Goal: Information Seeking & Learning: Find specific page/section

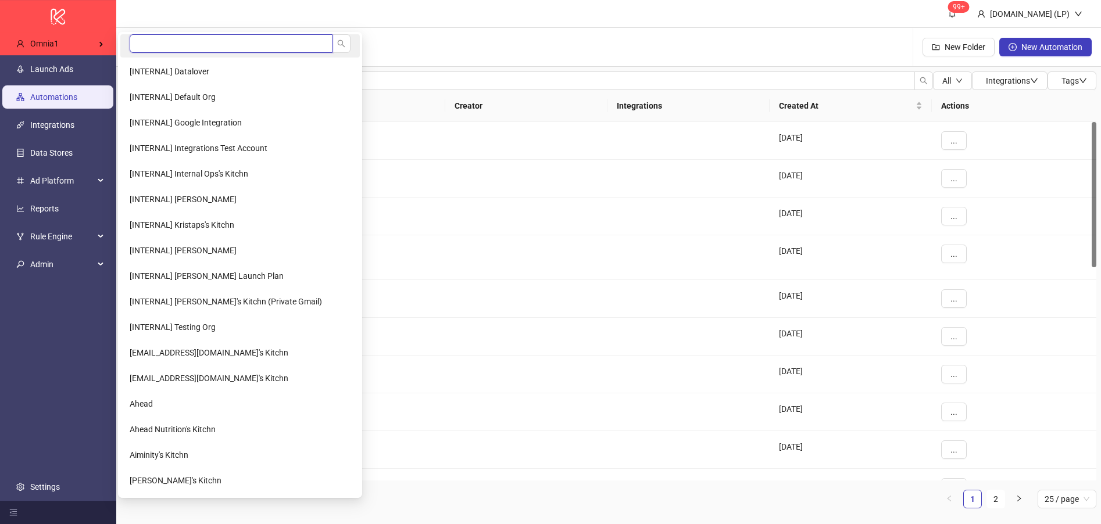
click at [190, 41] on input "search" at bounding box center [231, 43] width 203 height 19
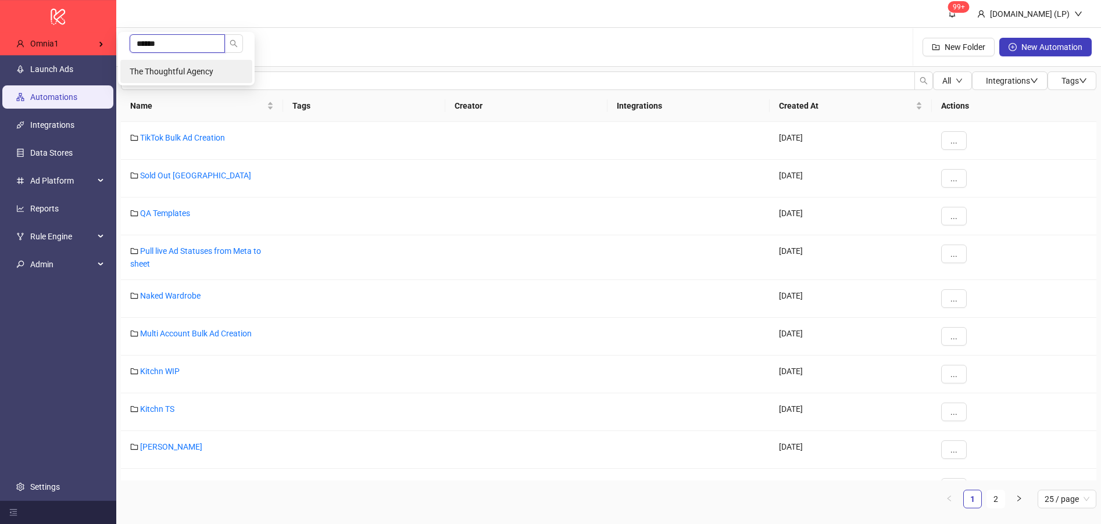
type input "******"
click at [184, 65] on li "The Thoughtful Agency" at bounding box center [186, 71] width 132 height 23
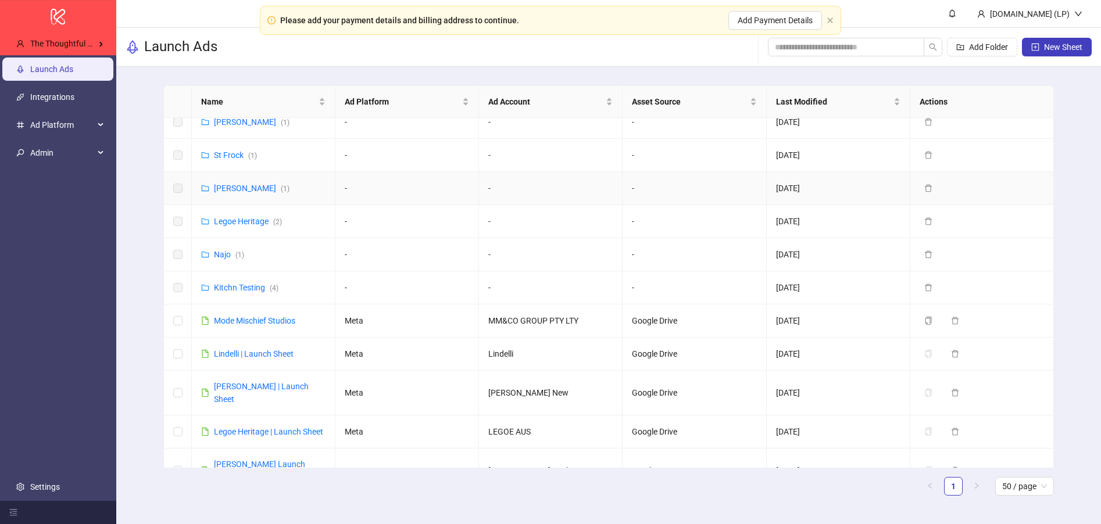
scroll to position [878, 0]
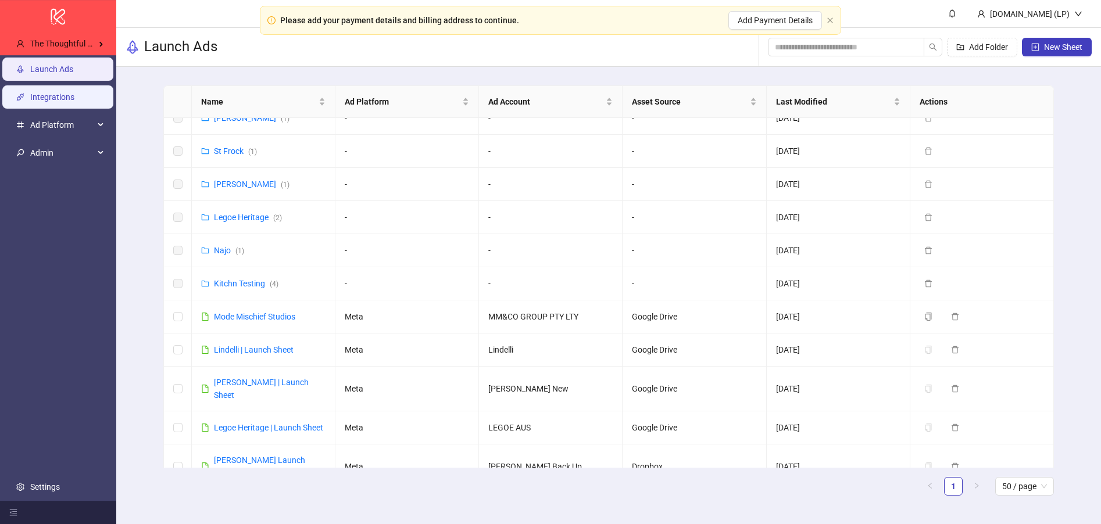
click at [49, 101] on link "Integrations" at bounding box center [52, 96] width 44 height 9
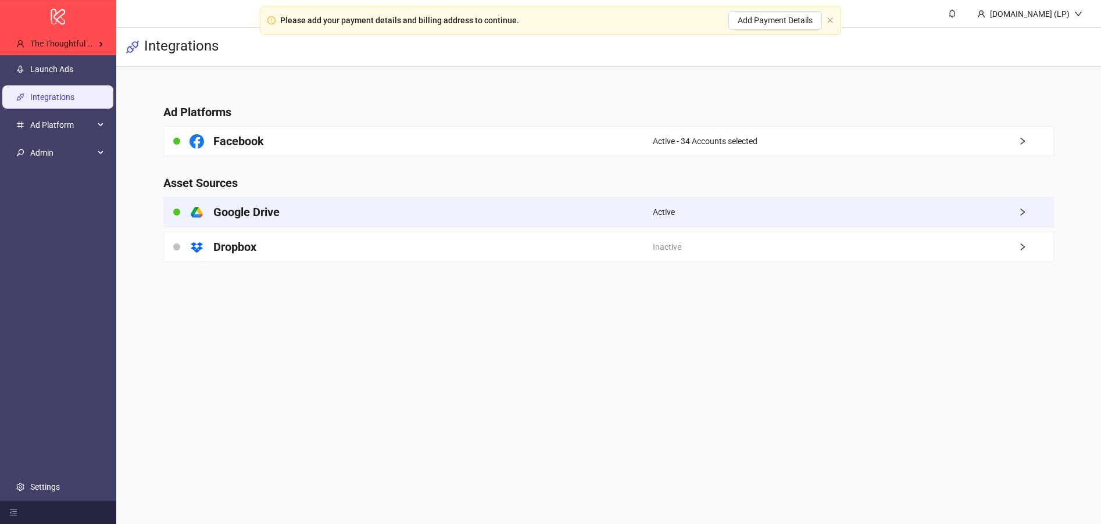
click at [466, 216] on div "platform/google_drive Google Drive" at bounding box center [408, 212] width 489 height 29
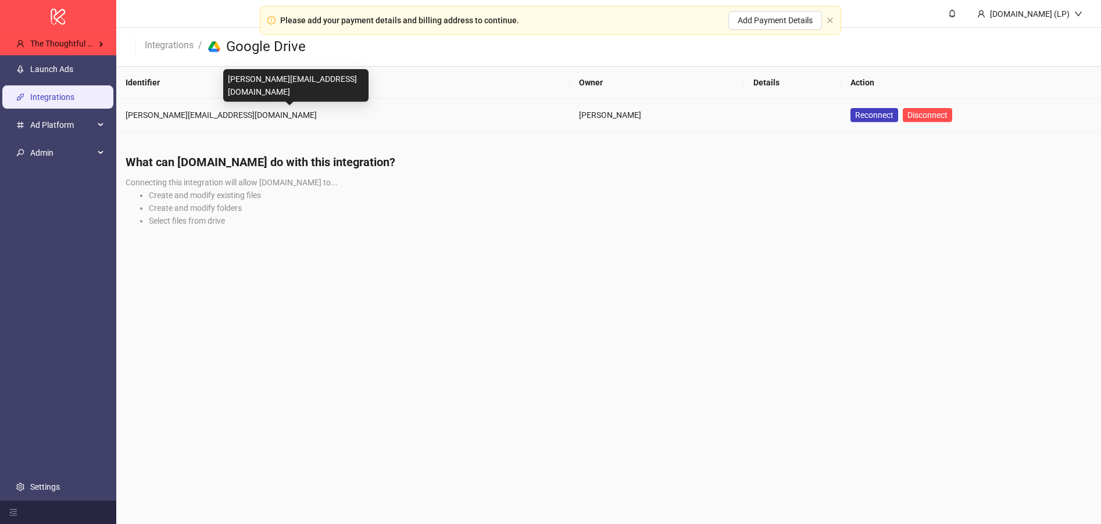
click at [235, 114] on div "ashley@thethoughtfulagency.com" at bounding box center [343, 115] width 435 height 13
copy div "ashley@thethoughtfulagency.com"
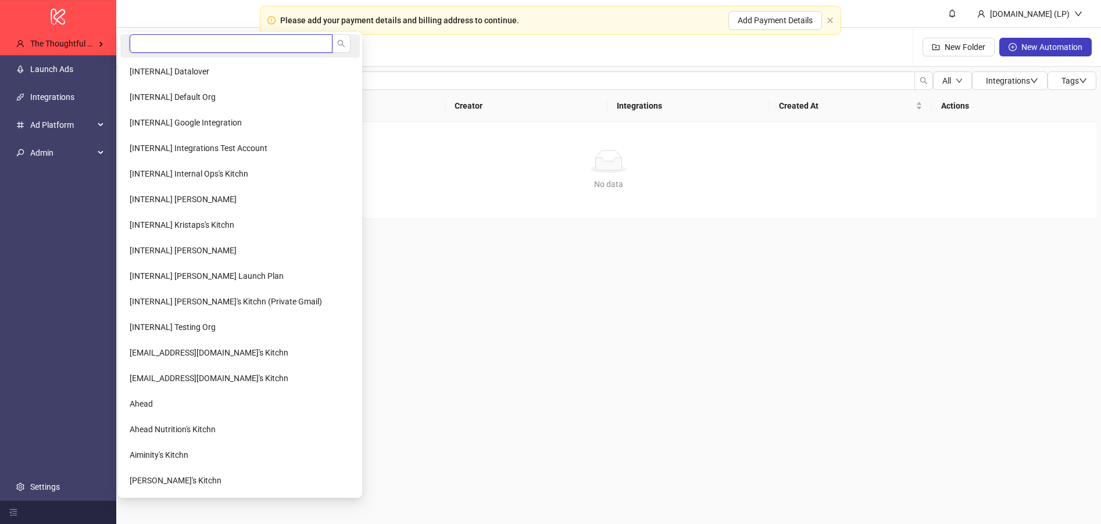
click at [149, 37] on input "search" at bounding box center [231, 43] width 203 height 19
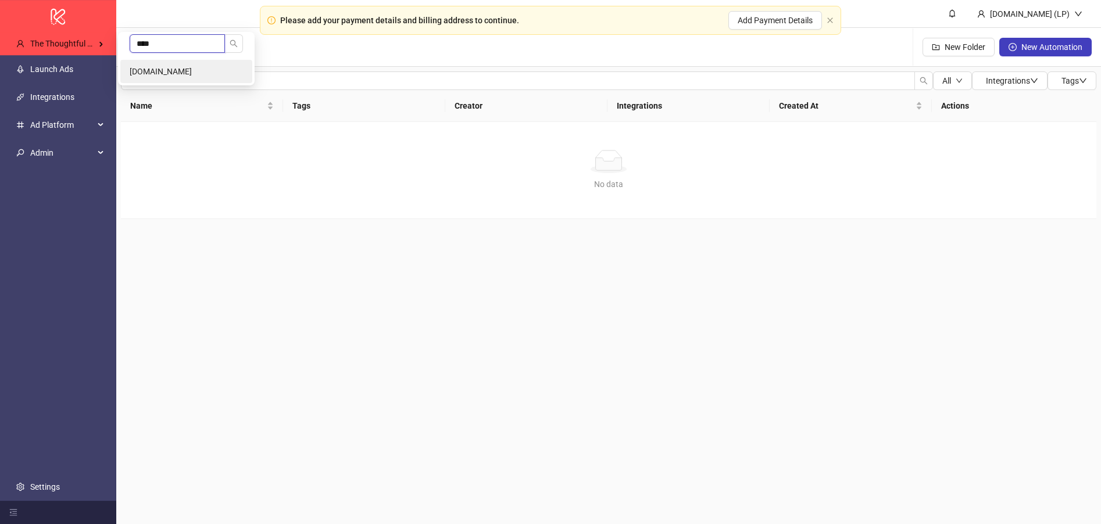
type input "****"
click at [152, 76] on li "[DOMAIN_NAME]" at bounding box center [186, 71] width 132 height 23
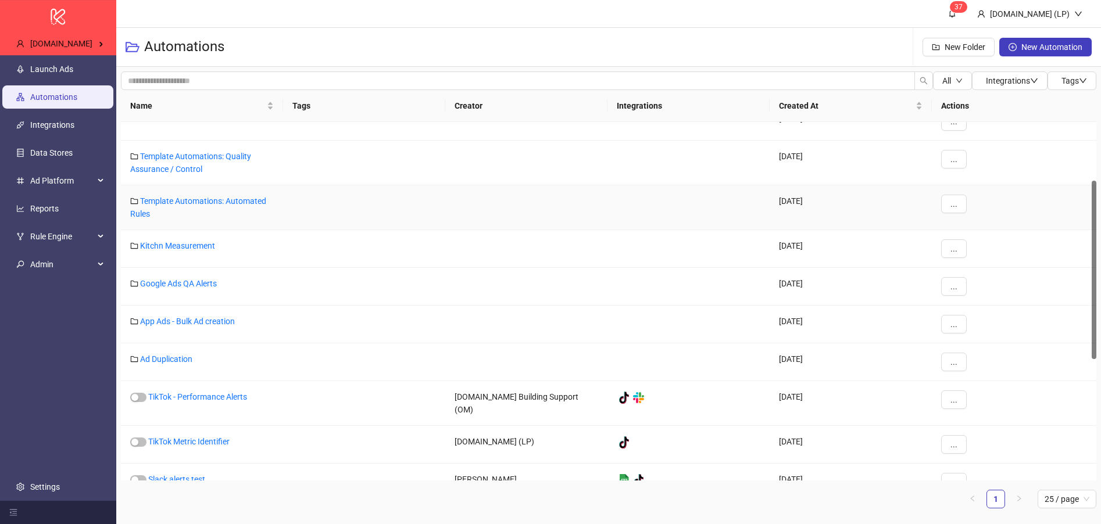
scroll to position [133, 0]
click at [190, 317] on link "App Ads - Bulk Ad creation" at bounding box center [187, 321] width 95 height 9
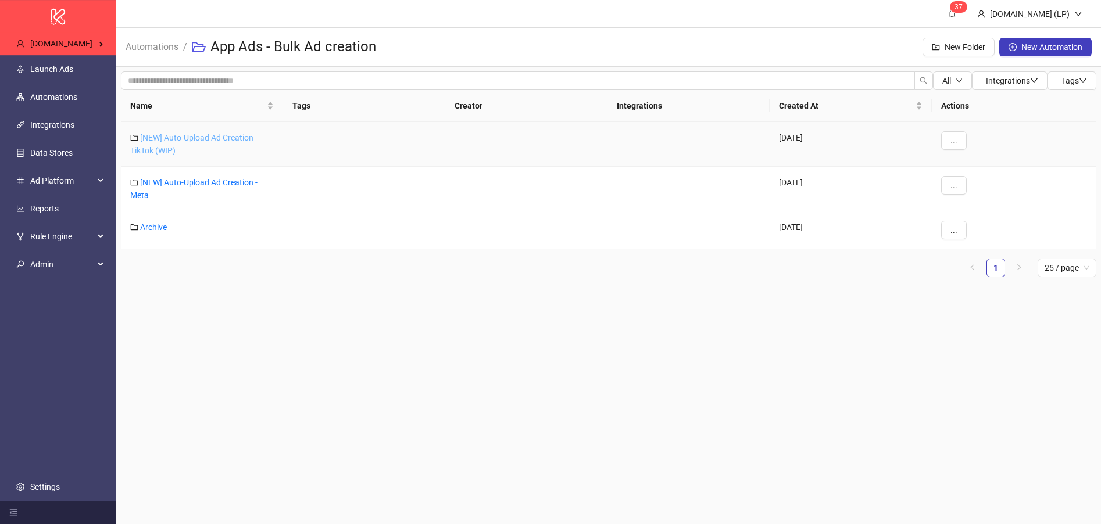
click at [206, 136] on link "[NEW] Auto-Upload Ad Creation - TikTok (WIP)" at bounding box center [193, 144] width 127 height 22
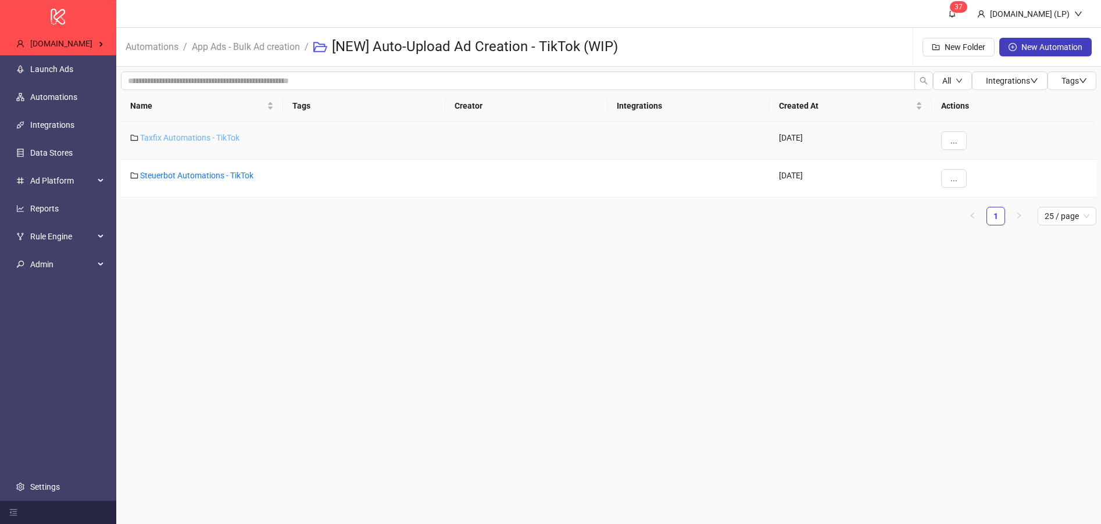
click at [205, 136] on link "Taxfix Automations - TikTok" at bounding box center [189, 137] width 99 height 9
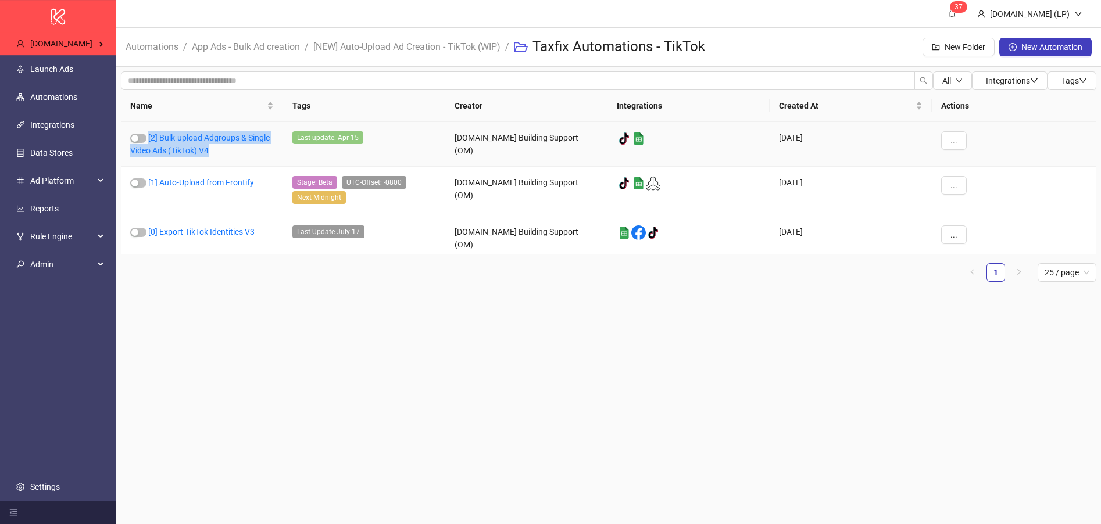
drag, startPoint x: 216, startPoint y: 155, endPoint x: 147, endPoint y: 134, distance: 71.7
click at [147, 134] on div "[2] Bulk-upload Adgroups & Single Video Ads (TikTok) V4" at bounding box center [202, 144] width 162 height 45
copy link "[2] Bulk-upload Adgroups & Single Video Ads (TikTok) V4"
